Goal: Task Accomplishment & Management: Use online tool/utility

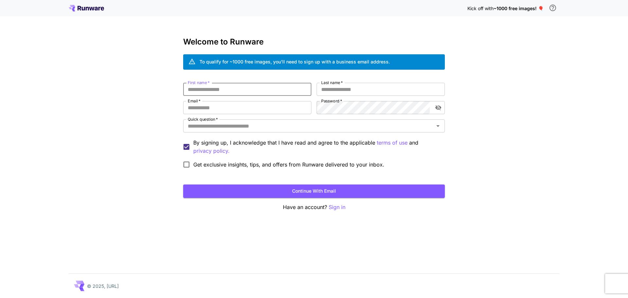
click at [265, 88] on input "First name   *" at bounding box center [247, 89] width 128 height 13
type input "*****"
click at [255, 109] on input "Email   *" at bounding box center [247, 107] width 128 height 13
type input "**********"
click at [280, 132] on div "Quick question   *" at bounding box center [314, 125] width 262 height 13
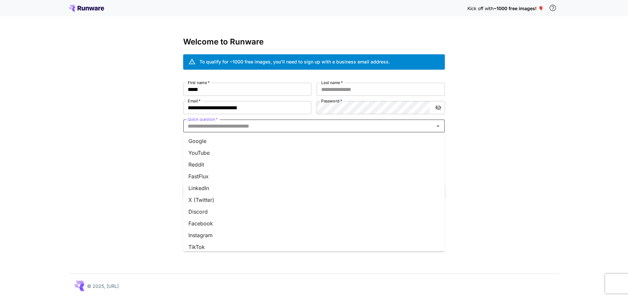
click at [219, 165] on li "Reddit" at bounding box center [314, 165] width 262 height 12
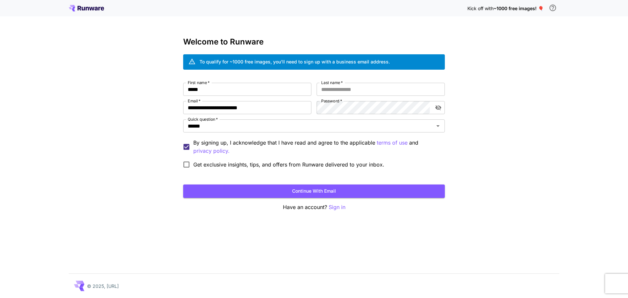
click at [217, 163] on span "Get exclusive insights, tips, and offers from Runware delivered to your inbox." at bounding box center [288, 165] width 191 height 8
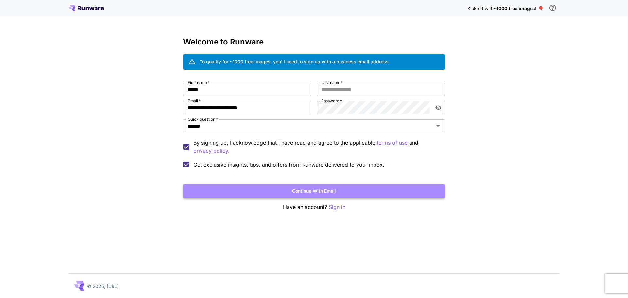
click at [322, 190] on button "Continue with email" at bounding box center [314, 191] width 262 height 13
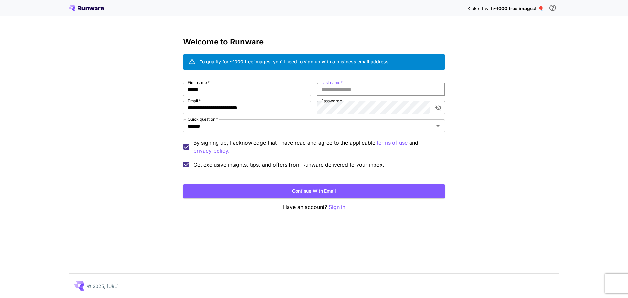
click at [357, 86] on input "Last name   *" at bounding box center [381, 89] width 128 height 13
type input "**"
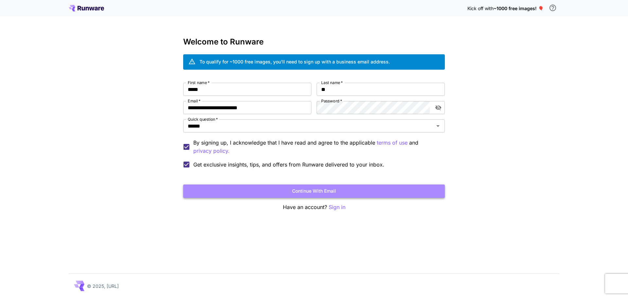
click at [360, 187] on button "Continue with email" at bounding box center [314, 191] width 262 height 13
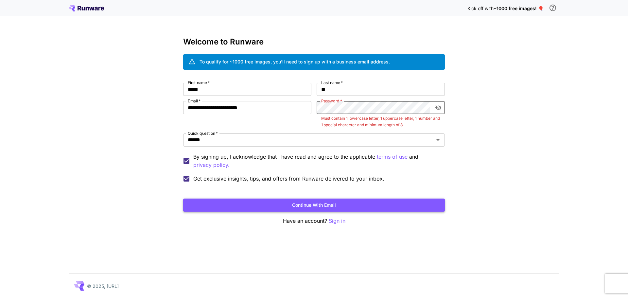
click at [248, 205] on button "Continue with email" at bounding box center [314, 205] width 262 height 13
click at [441, 109] on icon "toggle password visibility" at bounding box center [438, 107] width 7 height 7
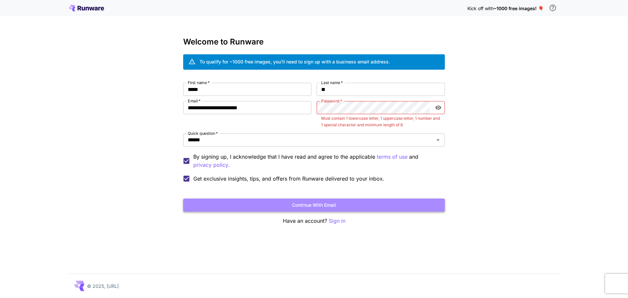
click at [381, 200] on button "Continue with email" at bounding box center [314, 205] width 262 height 13
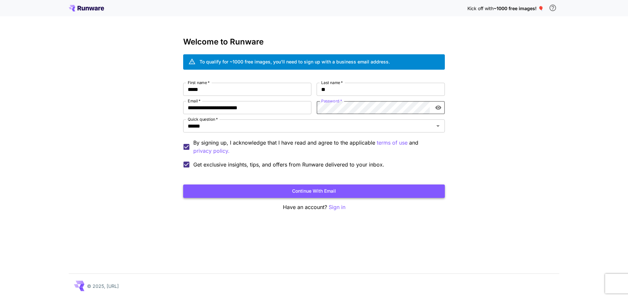
click at [371, 197] on button "Continue with email" at bounding box center [314, 191] width 262 height 13
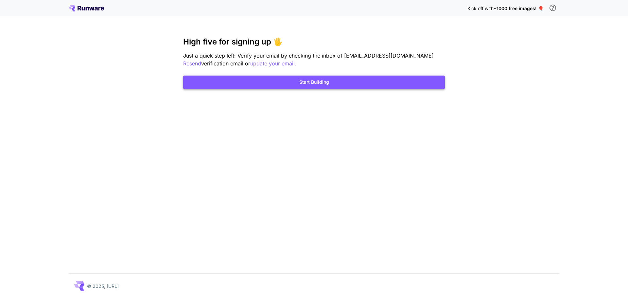
click at [345, 84] on button "Start Building" at bounding box center [314, 82] width 262 height 13
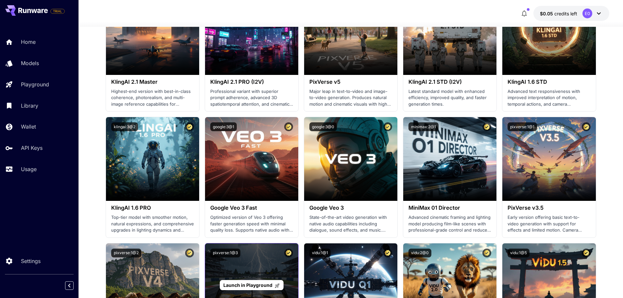
scroll to position [524, 0]
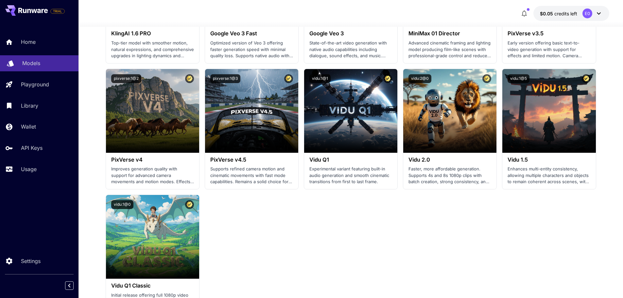
click at [58, 66] on div "Models" at bounding box center [47, 63] width 51 height 8
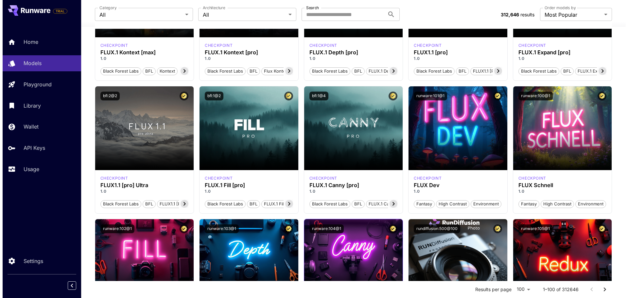
scroll to position [349, 0]
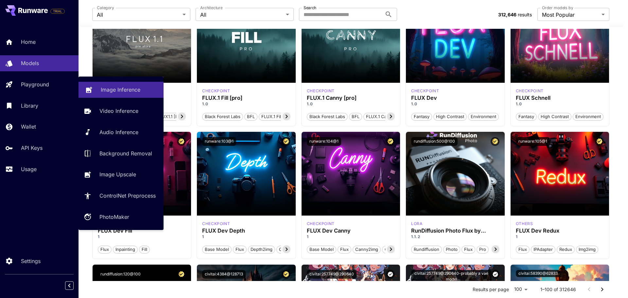
click at [111, 91] on p "Image Inference" at bounding box center [121, 90] width 40 height 8
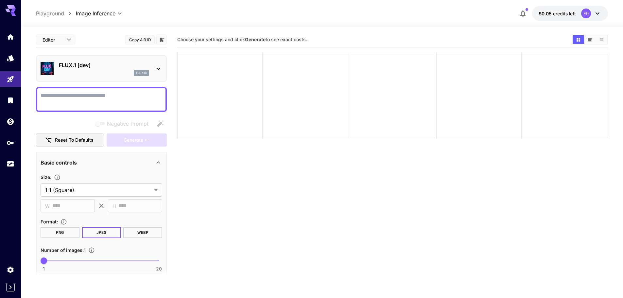
click at [115, 63] on p "FLUX.1 [dev]" at bounding box center [104, 65] width 90 height 8
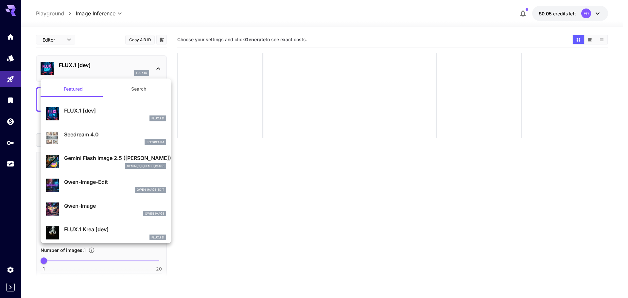
click at [220, 98] on div at bounding box center [314, 149] width 628 height 298
